Goal: Information Seeking & Learning: Learn about a topic

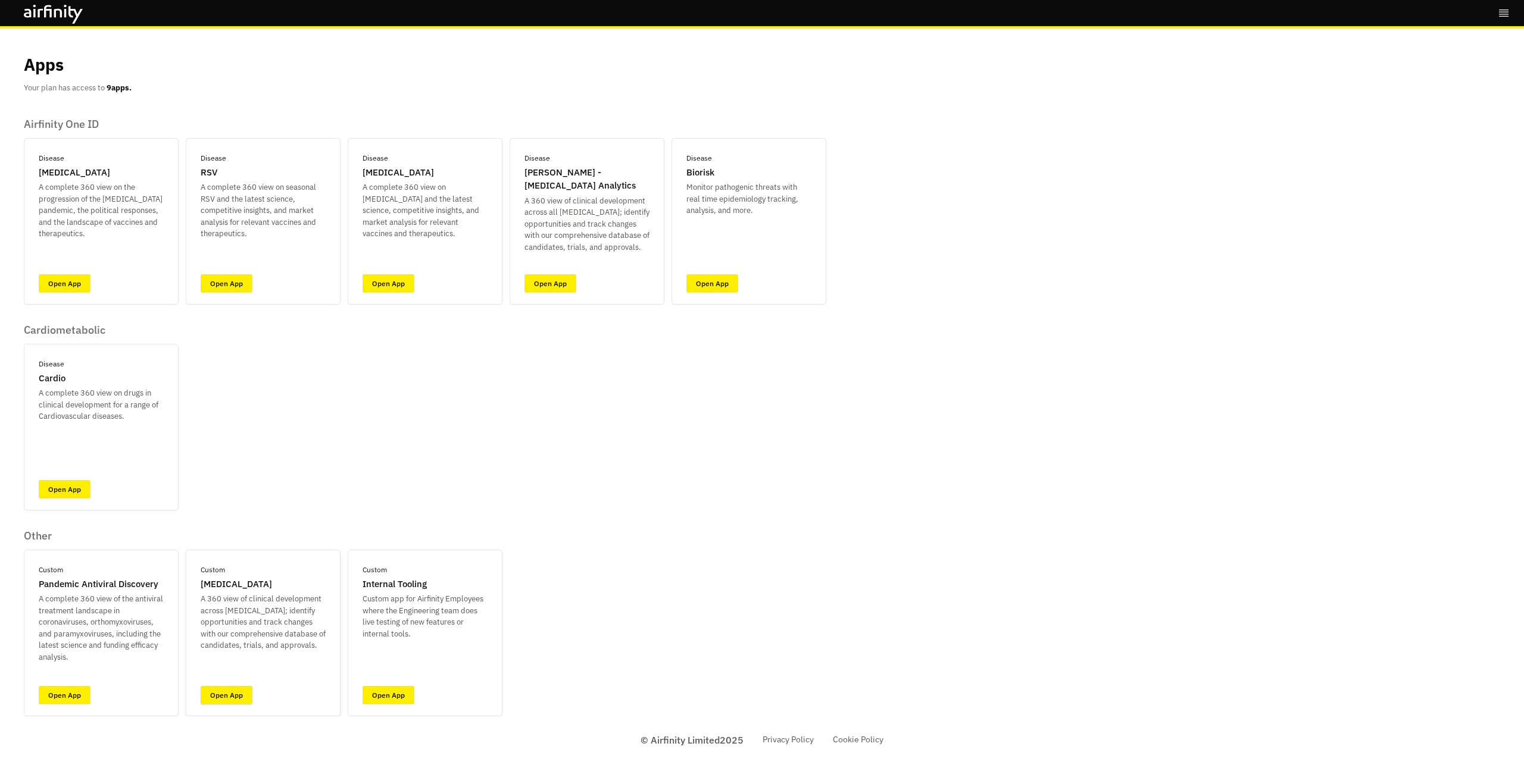
click at [236, 694] on link "Open App" at bounding box center [226, 695] width 52 height 18
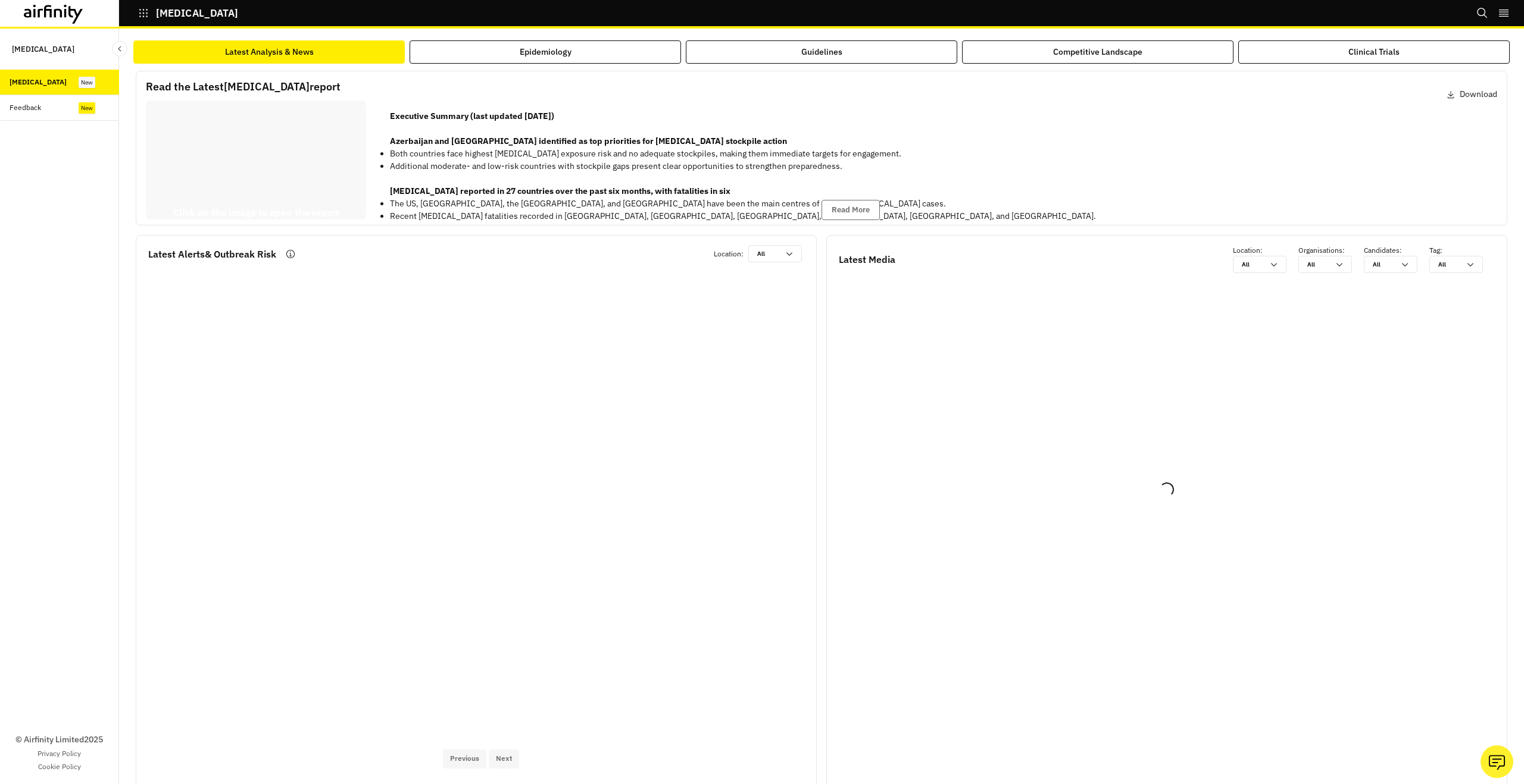
click at [527, 4] on div "Botulism Bookmarks Settings Logout" at bounding box center [762, 14] width 1524 height 29
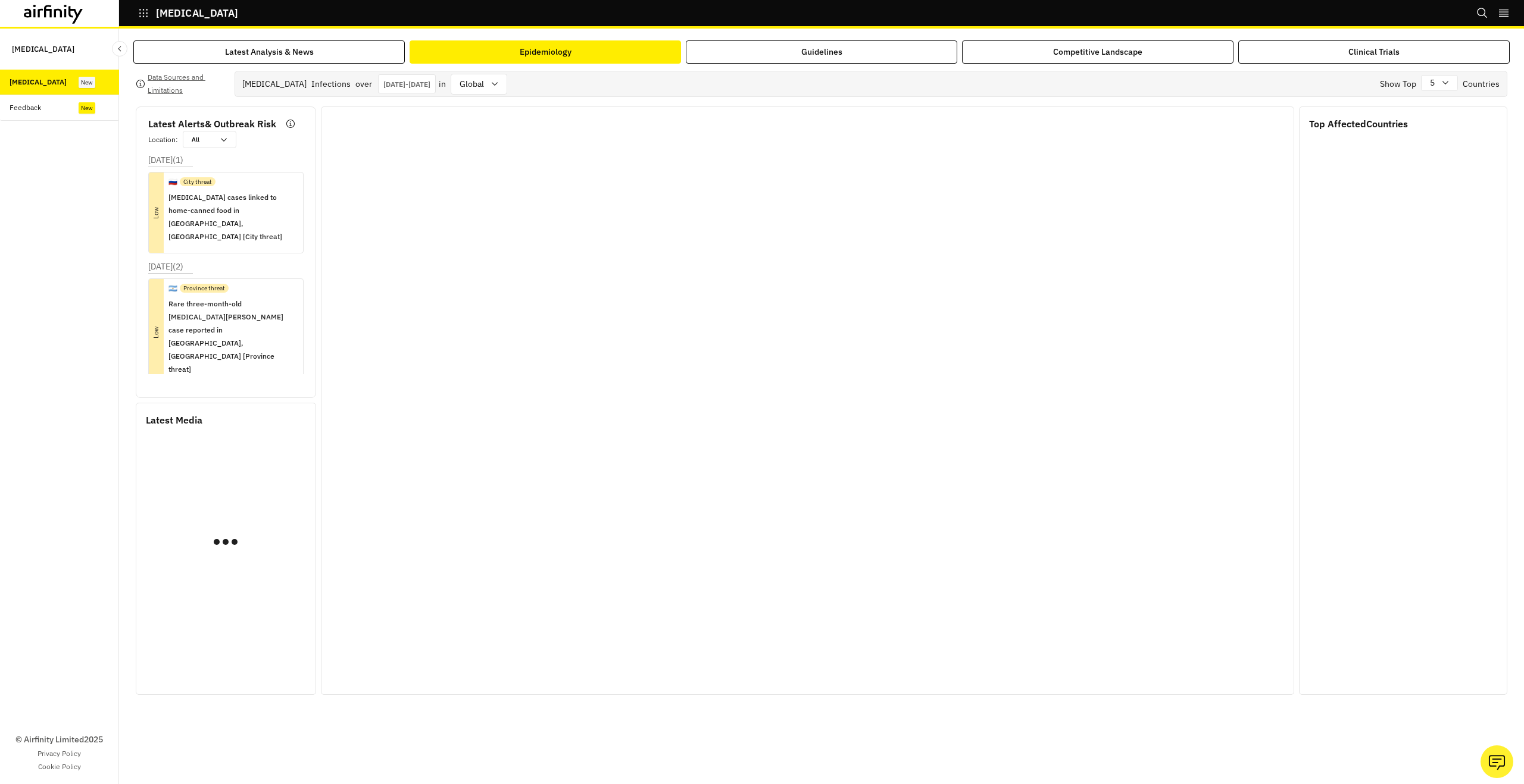
drag, startPoint x: 541, startPoint y: 45, endPoint x: 555, endPoint y: 72, distance: 30.4
click at [542, 45] on button "Epidemiology" at bounding box center [545, 52] width 272 height 23
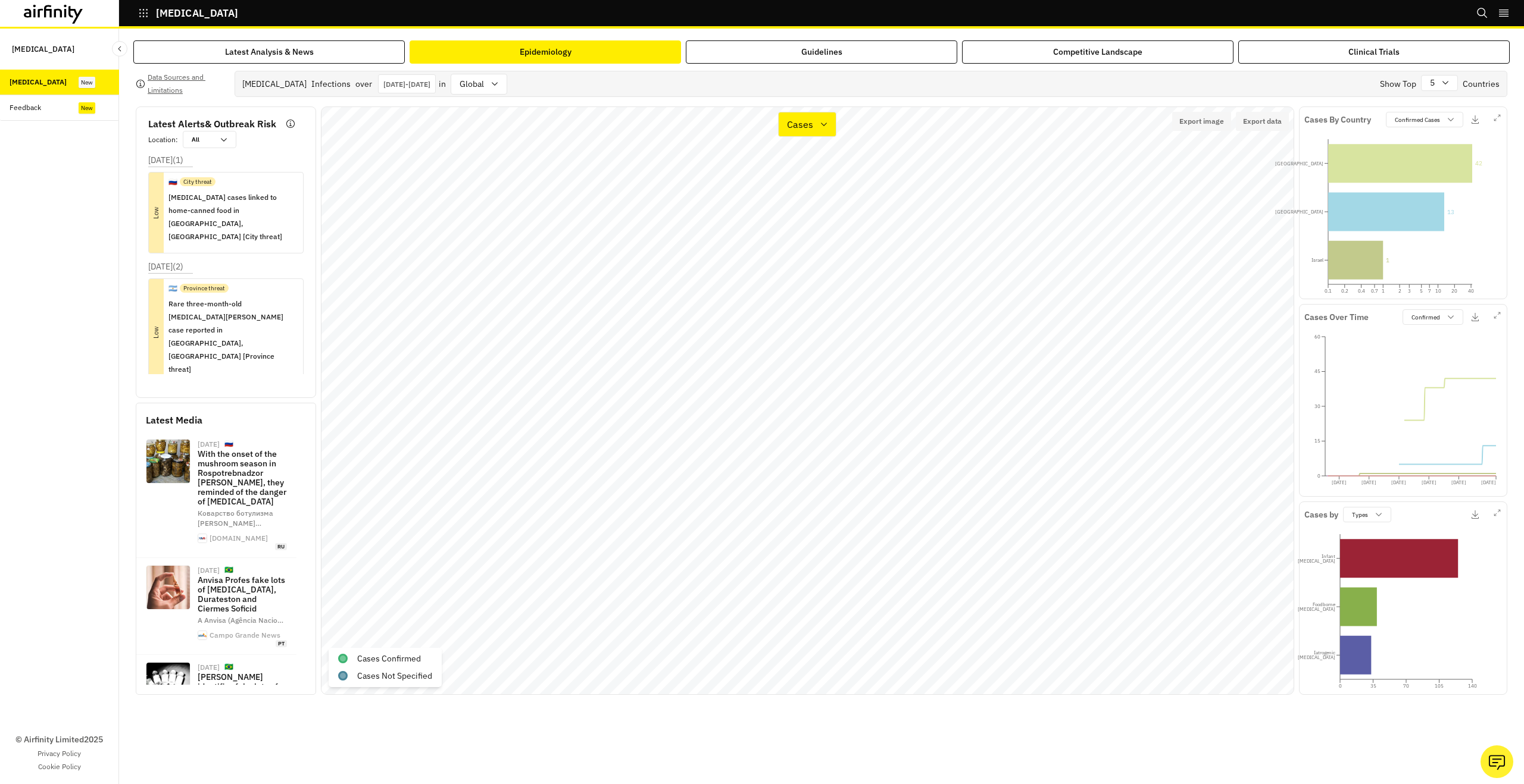
click at [260, 31] on div "Latest Analysis & News Epidemiology Guidelines Competitive Landscape Clinical T…" at bounding box center [821, 406] width 1404 height 756
click at [269, 67] on div "Data Sources and Limitations Botulism Infections over Jan 1st 2025 - Sep 15th 2…" at bounding box center [821, 380] width 1376 height 632
click at [274, 56] on div "Latest Analysis & News" at bounding box center [269, 52] width 88 height 12
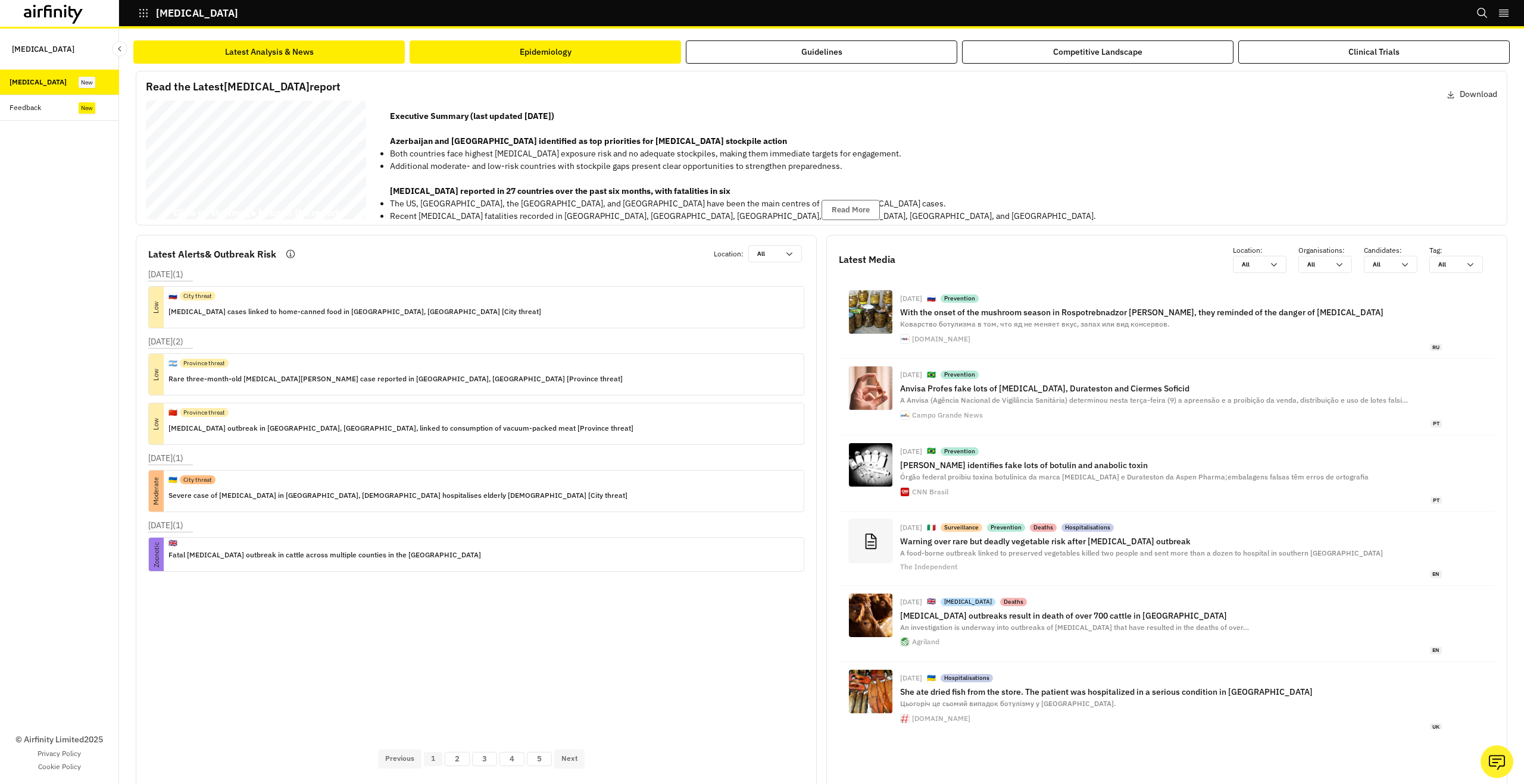
click at [662, 53] on button "Epidemiology" at bounding box center [545, 52] width 272 height 23
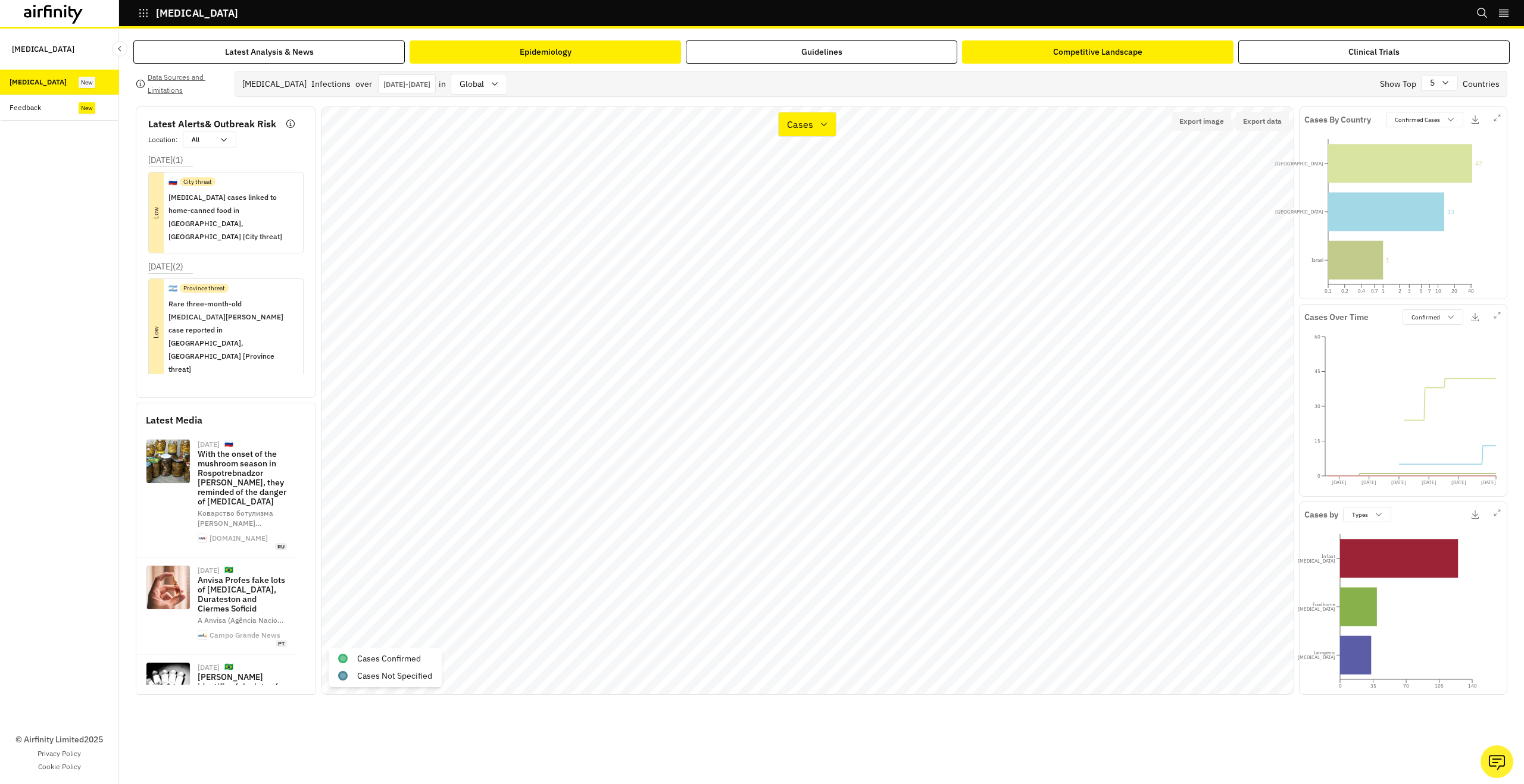
click at [1019, 59] on button "Competitive Landscape" at bounding box center [1097, 52] width 272 height 23
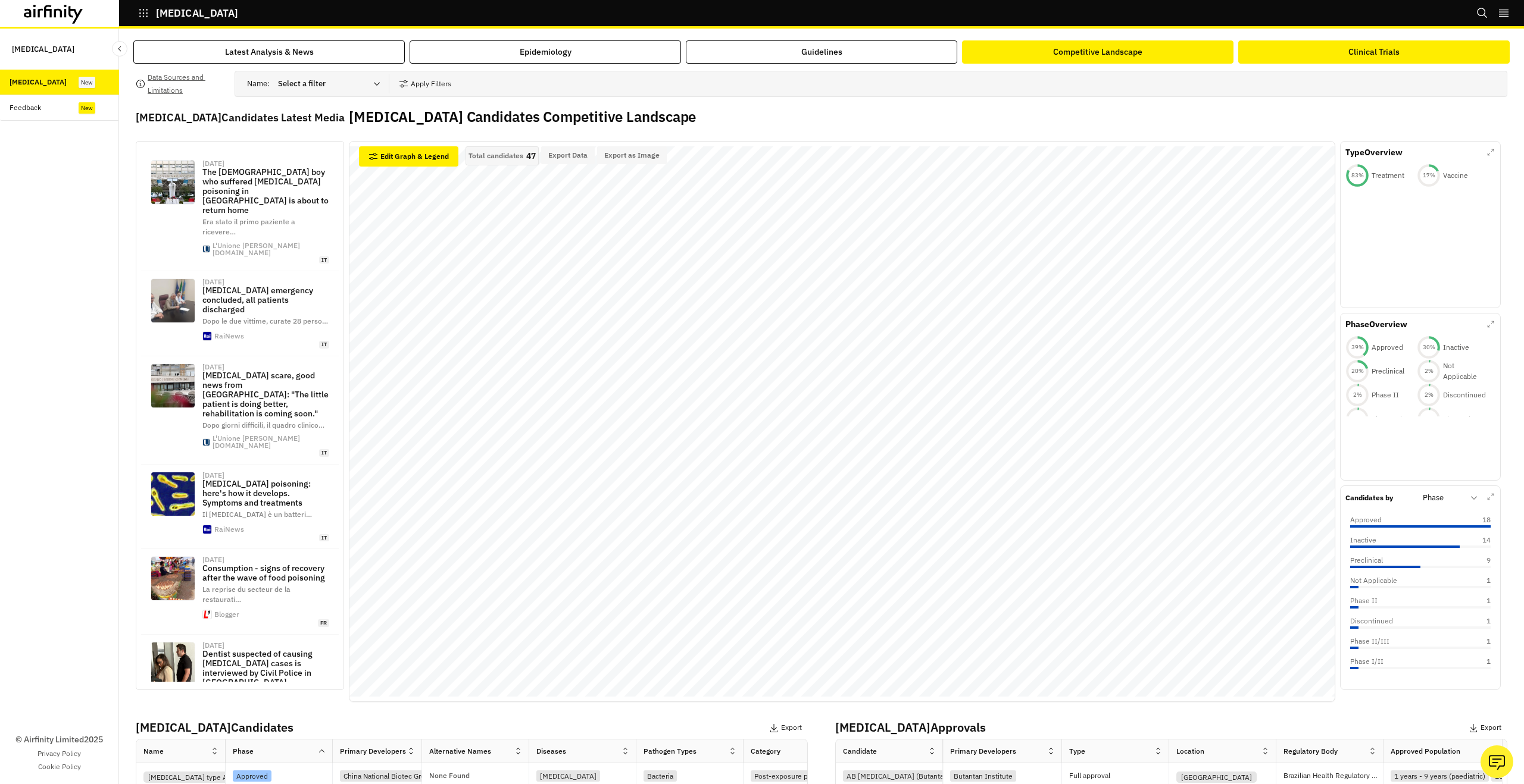
click at [1312, 49] on button "Clinical Trials" at bounding box center [1373, 52] width 272 height 23
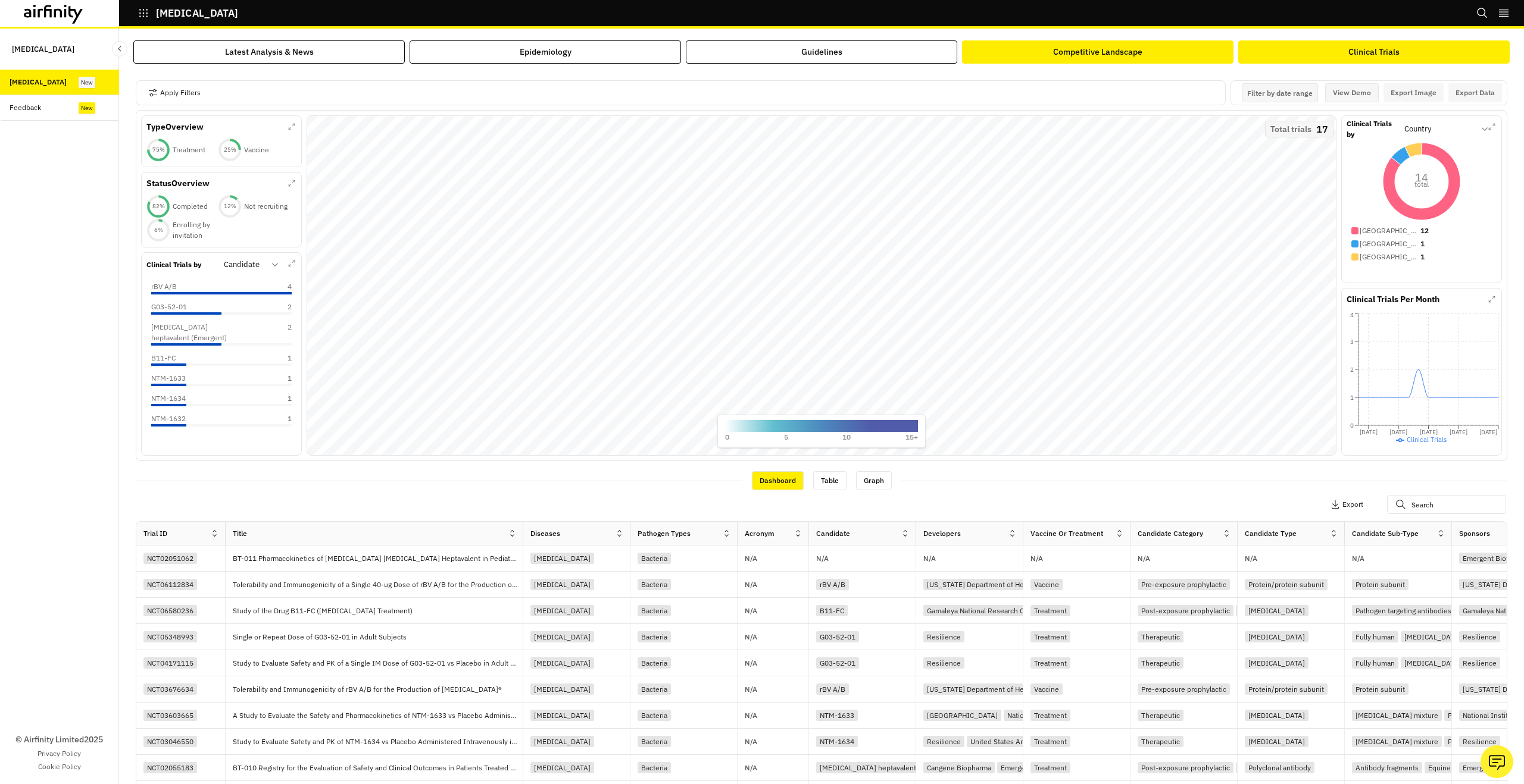
click at [1041, 58] on button "Competitive Landscape" at bounding box center [1097, 52] width 272 height 23
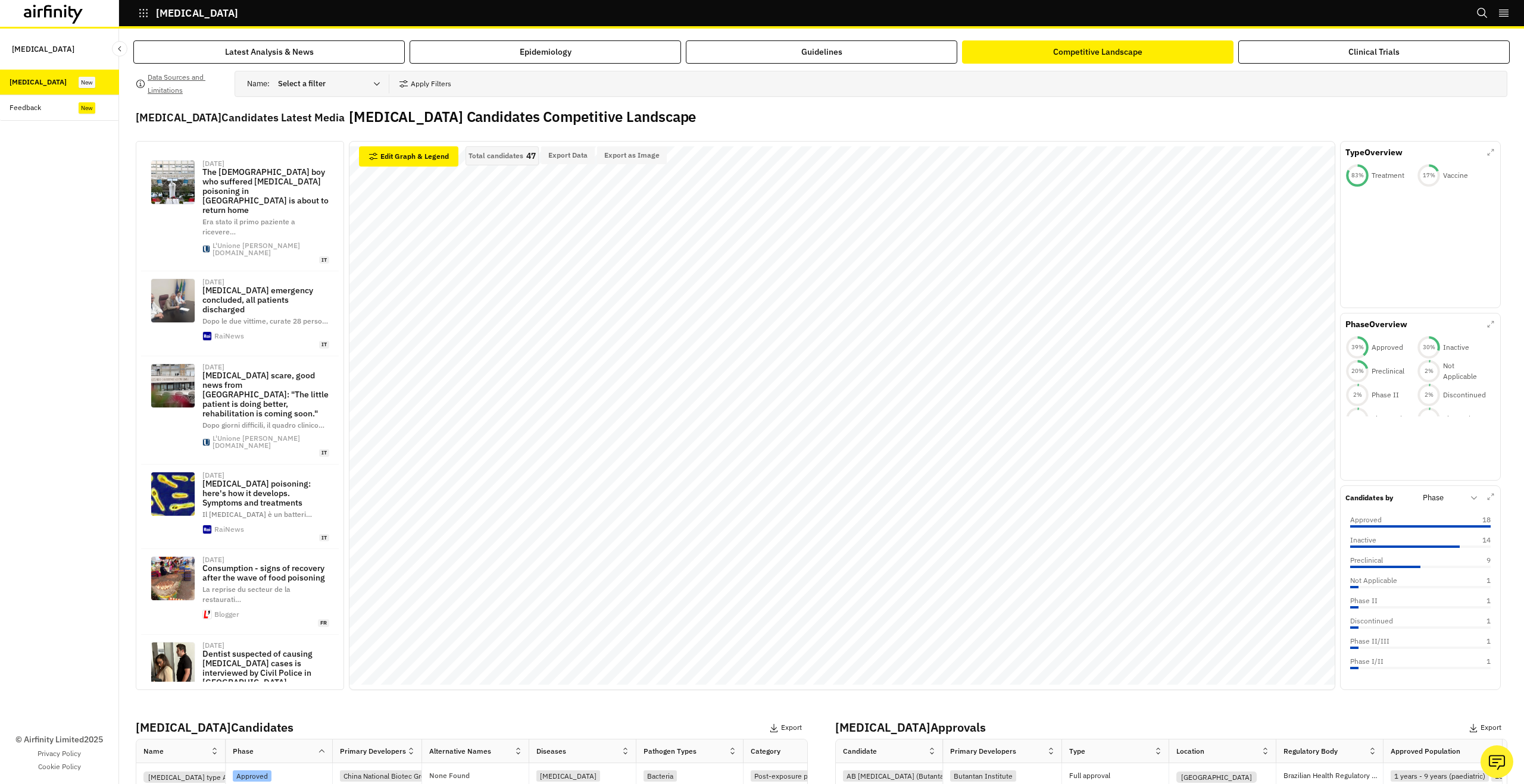
click at [1239, 67] on div "Data Sources and Limitations Name : Select a filter Apply Filters Botulism Cand…" at bounding box center [821, 613] width 1376 height 1099
